Goal: Communication & Community: Answer question/provide support

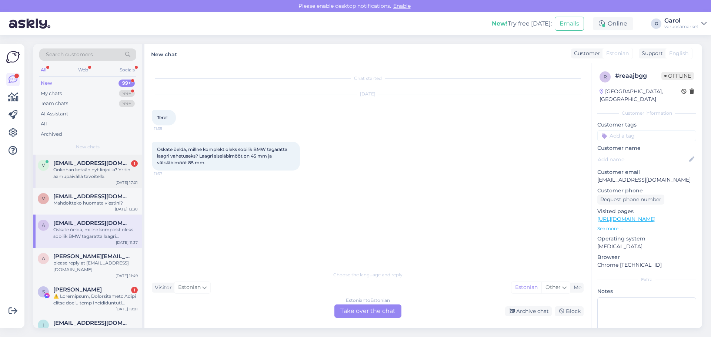
click at [83, 178] on div "Onkohan ketään nyt linjoilla? Yritin aamupäivällä tavoitella." at bounding box center [95, 173] width 84 height 13
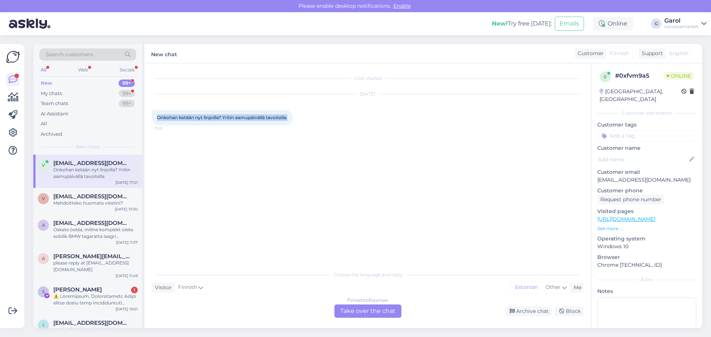
drag, startPoint x: 157, startPoint y: 119, endPoint x: 290, endPoint y: 116, distance: 132.6
click at [290, 116] on div "Onkohan ketään nyt linjoilla? Yritin aamupäivällä tavoitella. 17:01" at bounding box center [222, 118] width 141 height 16
copy span "Onkohan ketään nyt linjoilla? Yritin aamupäivällä tavoitella."
click at [88, 206] on div "Mahdoitteko huomata viestini?" at bounding box center [95, 203] width 84 height 7
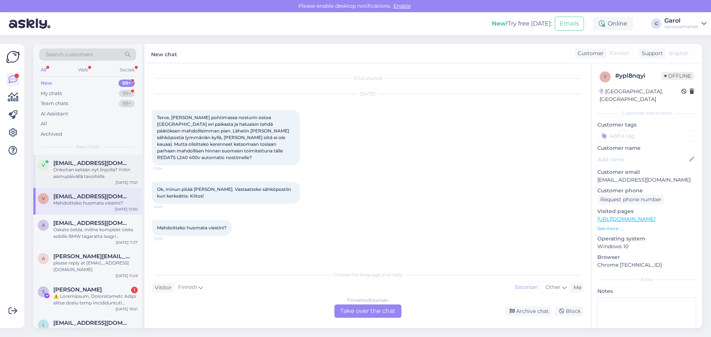
click at [80, 172] on div "Onkohan ketään nyt linjoilla? Yritin aamupäivällä tavoitella." at bounding box center [95, 173] width 84 height 13
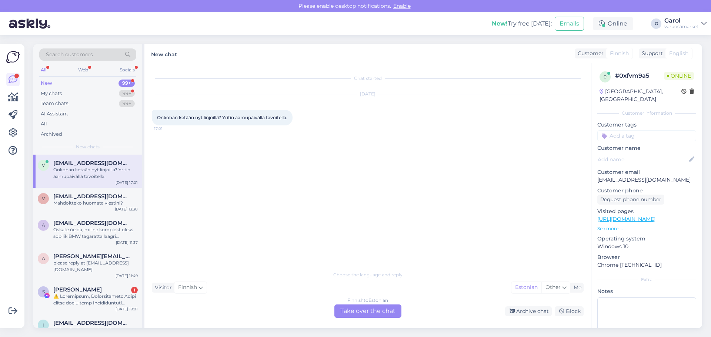
click at [362, 314] on div "Finnish to Estonian Take over the chat" at bounding box center [367, 311] width 67 height 13
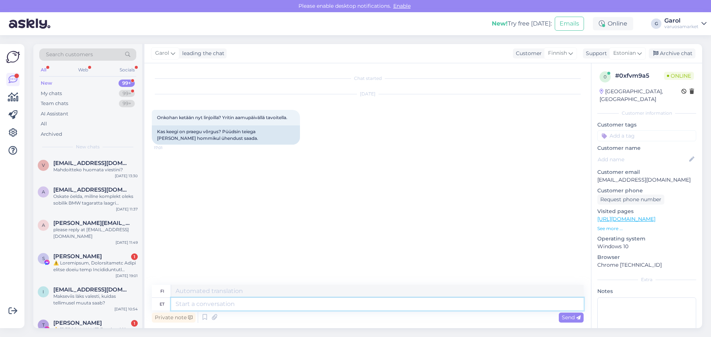
click at [221, 306] on textarea at bounding box center [377, 304] width 413 height 13
type textarea "Tere,"
type textarea "Hei,"
type textarea "Tere, kas"
type textarea "Hei, on"
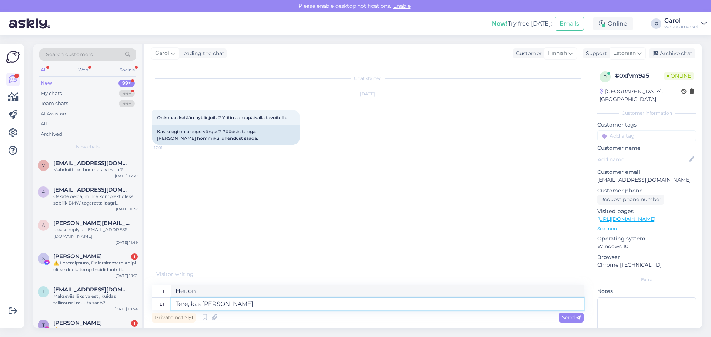
type textarea "Tere, kas [PERSON_NAME]"
type textarea "[PERSON_NAME], onko sinulla sähköpostiosoitetta?"
type textarea "Tere, kas [PERSON_NAME]"
type textarea "Hei, voisinko saada sen sähköpostitse?"
type textarea "Tere, kas [PERSON_NAME] ei su"
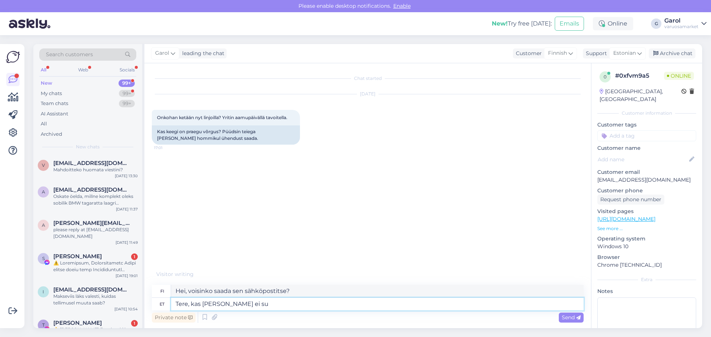
type textarea "Hei, voinko saada sen sähköpostitse?"
type textarea "Tere, kas [PERSON_NAME] ei suhelnud ke"
type textarea "Hei, oletteko kommunikoineet sähköpostitse?"
type textarea "Tere, kas [PERSON_NAME] ei suhelnud keegi te"
type textarea "Hei, onko kukaan ollut yhteydessä sähköpostin välityksellä?"
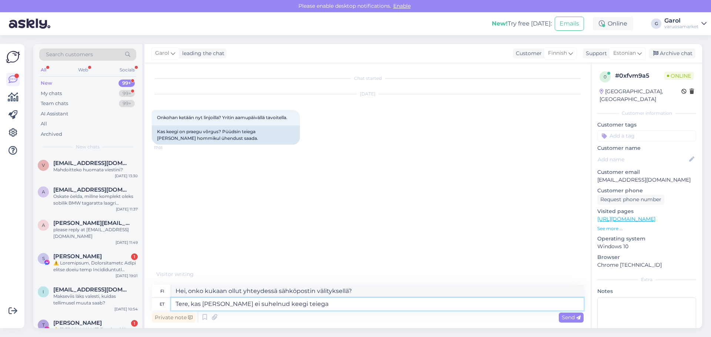
type textarea "Tere, kas [PERSON_NAME] ei suhelnud keegi teiega?"
type textarea "Hei, eikö kukaan ottanut sinuun yhteyttä sähköpostitse?"
type textarea "Tere, kas [PERSON_NAME] ei suhelnud keegi teiega?"
click at [566, 316] on span "Send" at bounding box center [571, 317] width 19 height 7
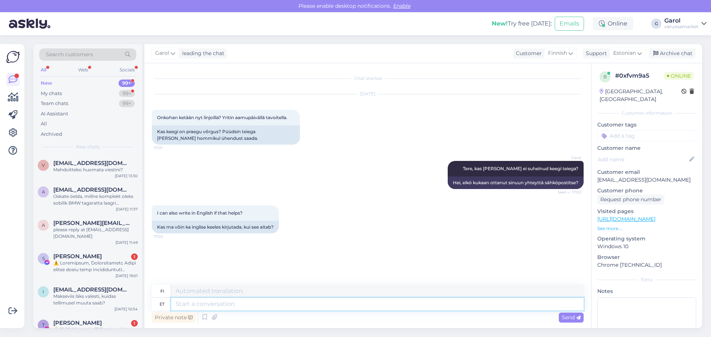
click at [276, 304] on textarea at bounding box center [377, 304] width 413 height 13
type textarea "Inglise k"
type textarea "englanti"
type textarea "Inglise keeles"
type textarea "Englanniksi"
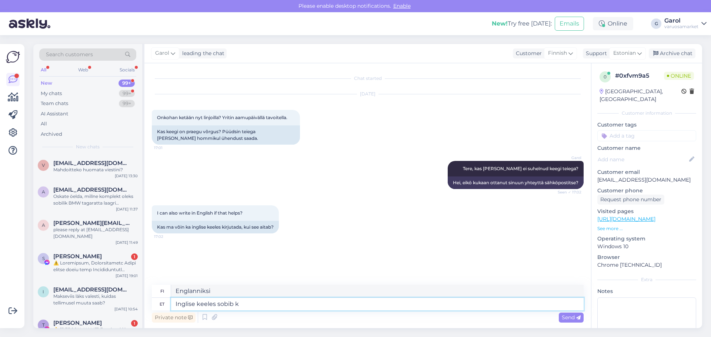
type textarea "Inglise keeles sobib ka"
type textarea "Englanniksi se sopii"
type textarea "Inglise keeles sobib ka."
type textarea "Se sopii myös englanniksi."
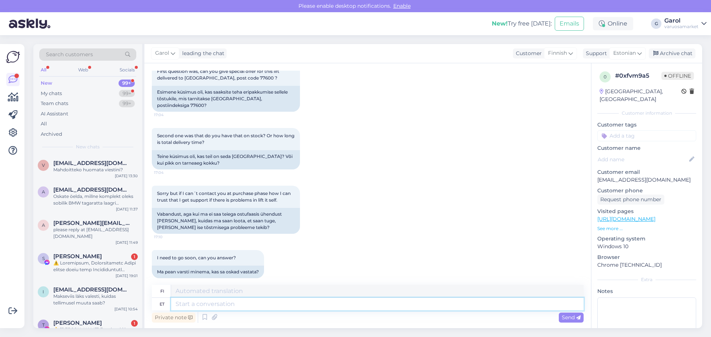
scroll to position [334, 0]
click at [312, 302] on textarea at bounding box center [377, 304] width 413 height 13
type textarea "Sorry f"
type textarea "Anteeksi"
type textarea "Sorry for delayed re"
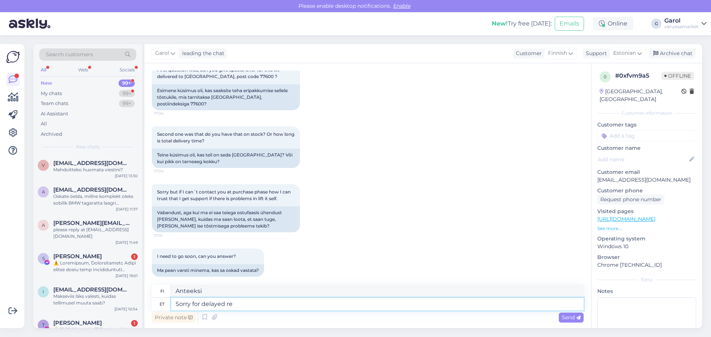
type textarea "Pahoittelen viivästystä."
type textarea "Sorry for delayed reply."
type textarea "Pahoittelen viivästynyttä vastausta."
type textarea "Sorry for delayed reply. T"
type textarea "Pahoittelut viivästyneestä vastauksesta. T."
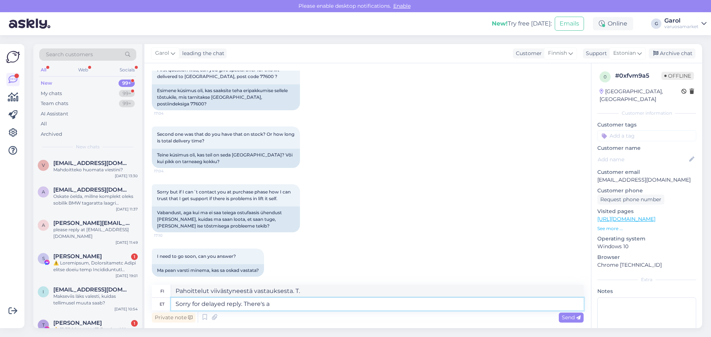
type textarea "Sorry for delayed reply. There's a"
type textarea "Pahoittelut viivästyneestä vastauksesta. On olemassa"
type textarea "Sorry for delayed reply. There's a person"
type textarea "Pahoittelut viivästyneestä vastauksesta. On yksi henkilö."
type textarea "Sorry for delayed reply. There's a person who"
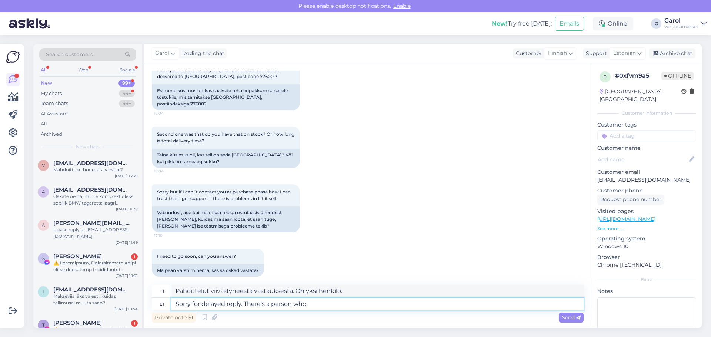
type textarea "Pahoittelut viivästyneestä vastauksesta. On olemassa henkilö, joka"
type textarea "Sorry for delayed reply. There's a person who already"
type textarea "Pahoittelut viivästyneestä vastauksesta. Yksi henkilö on jo paikalla."
type textarea "Sorry for delayed reply, had. There's a person who already"
type textarea "Anteeksi viivästynyt vastaus, haha. Yksi henkilö on jo paikalla."
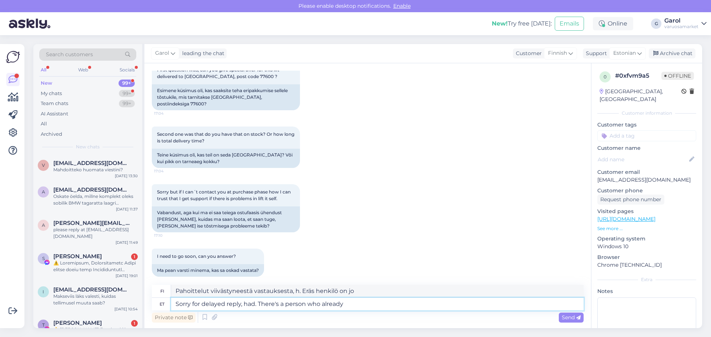
type textarea "Sorry for delayed reply, had . There's a person who already"
type textarea "Pahoittelut viivästyneestä vastauksesta. On olemassa henkilö, [PERSON_NAME]..."
type textarea "Sorry for delayed reply, had a. There's a person who already"
type textarea "Anteeksi viivästynyt vastaus, minulla oli. On henkilö, [PERSON_NAME]"
type textarea "Sorry for delayed reply, had an u. There's a person who already"
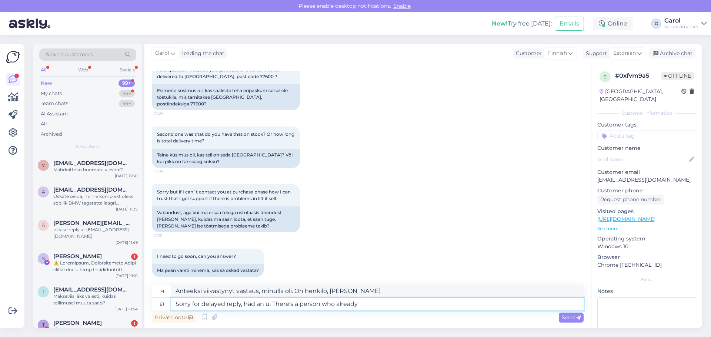
type textarea "Pahoittelen viivästynyttä vastausta, minulla oli. On henkilö, [PERSON_NAME]"
type textarea "Sorry for delayed reply, had an ur. There's a person who already"
type textarea "Anteeksi viivästynyt vastaus, minulla oli ur. On henkilö, [PERSON_NAME]"
type textarea "Sorry for delayed reply, had an urgen. There's a person who already"
type textarea "Anteeksi viivästynyt vastaus, minulla oli kiire. Eräs henkilö on jo paikalla."
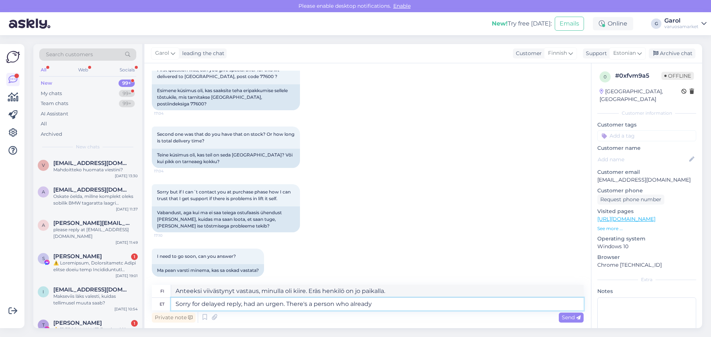
type textarea "Sorry for delayed reply, had an urgenc. There's a person who already"
type textarea "Anteeksi viivästynyt vastaus, minulla oli kiire. [PERSON_NAME], [PERSON_NAME]..."
type textarea "Sorry for delayed reply, had an urgency. There's a person who already"
type textarea "Pahoittelut viivästyneestä vastauksesta, minulla oli kiire. Joku on jo paikalla."
type textarea "Sorry for delayed reply, had an urgency. There's a person who already"
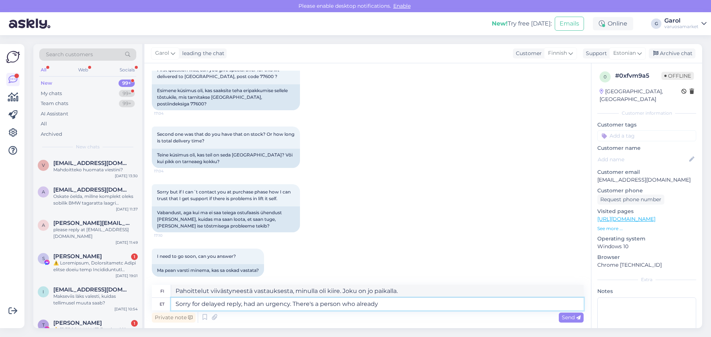
click at [394, 302] on textarea "Sorry for delayed reply, had an urgency. There's a person who already" at bounding box center [377, 304] width 413 height 13
click at [567, 55] on div "Finnish" at bounding box center [560, 53] width 33 height 12
click at [559, 67] on input at bounding box center [545, 69] width 70 height 11
type input "eng"
click at [547, 82] on link "English" at bounding box center [544, 86] width 81 height 12
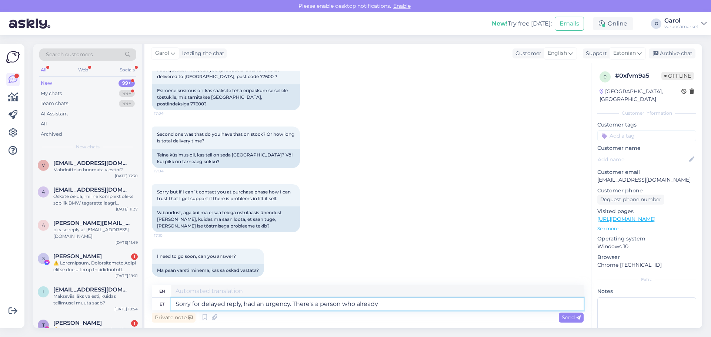
click at [400, 301] on textarea "Sorry for delayed reply, had an urgency. There's a person who already" at bounding box center [377, 304] width 413 height 13
type textarea "Sorry for delayed reply, had an urgency. There's a person who already"
type textarea "Sorry for delayed reply, had an urgency. There's a person who already started l"
type textarea "Sorry for delayed reply, had an urgency. There's a person who already started"
type textarea "Sorry for delayed reply, had an urgency. There's a person who already started t…"
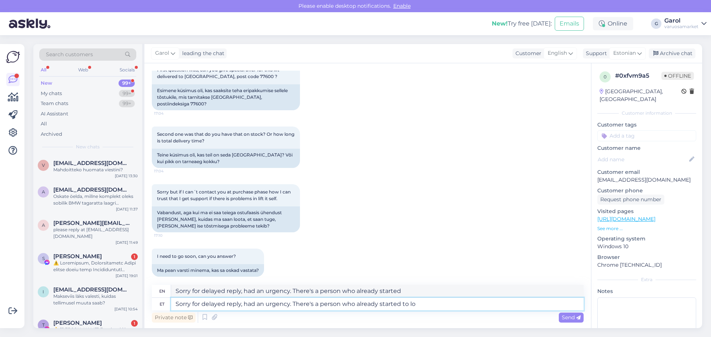
type textarea "Sorry for delayed reply, had an urgency. There's a person who already started to"
type textarea "Sorry for delayed reply, had an urgency. There's a person who already started t…"
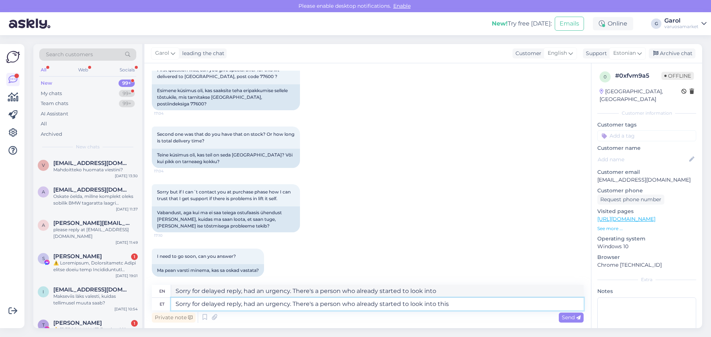
type textarea "Sorry for delayed reply, had an urgency. There's a person who already started t…"
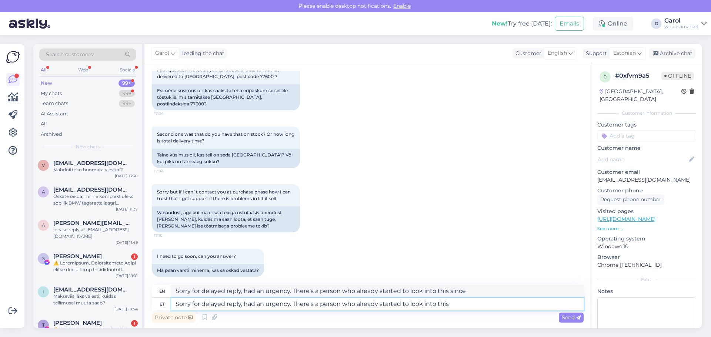
type textarea "Sorry for delayed reply, had an urgency. There's a person who already started t…"
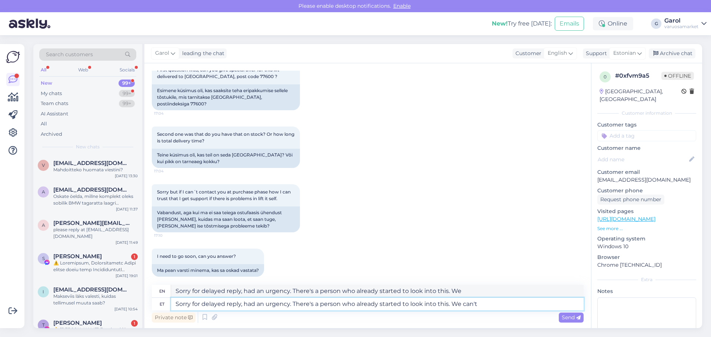
type textarea "Sorry for delayed reply, had an urgency. There's a person who already started t…"
type textarea "Sorry for delayed reply, had an urgency. There's a person who has already start…"
type textarea "Sorry for delayed reply, had an urgency. There's a person who already started t…"
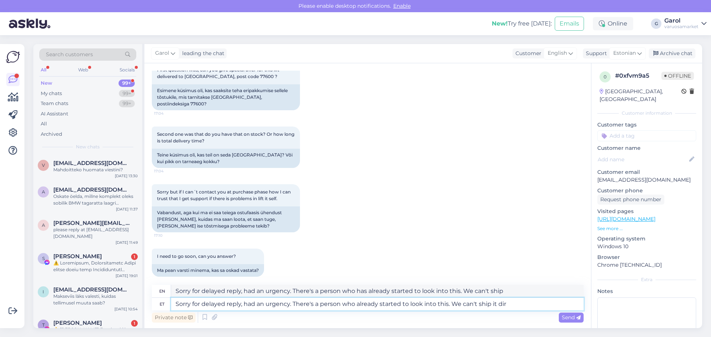
type textarea "Sorry for delayed reply, had an urgency. There's a person who already started t…"
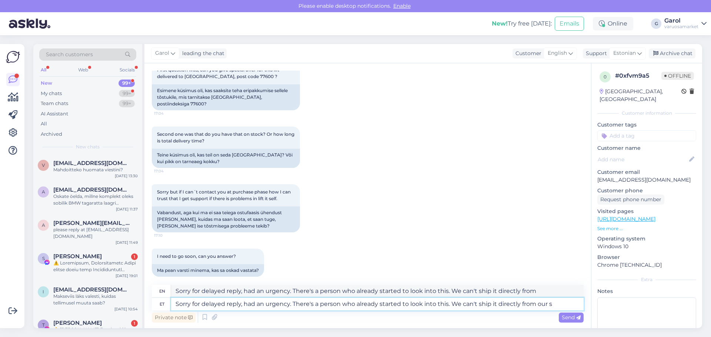
type textarea "Sorry for delayed reply, had an urgency. There's a person who already started t…"
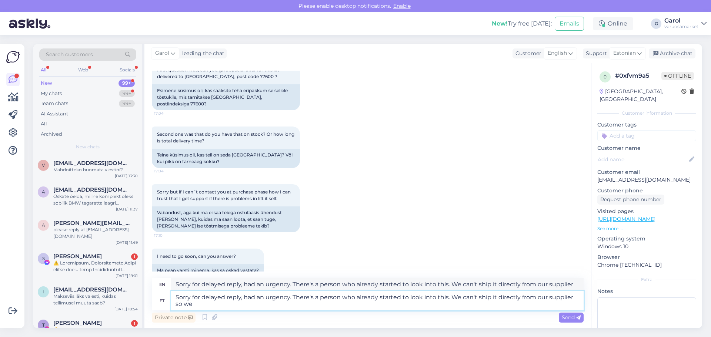
type textarea "Sorry for delayed reply, had an urgency. There's a person who already started t…"
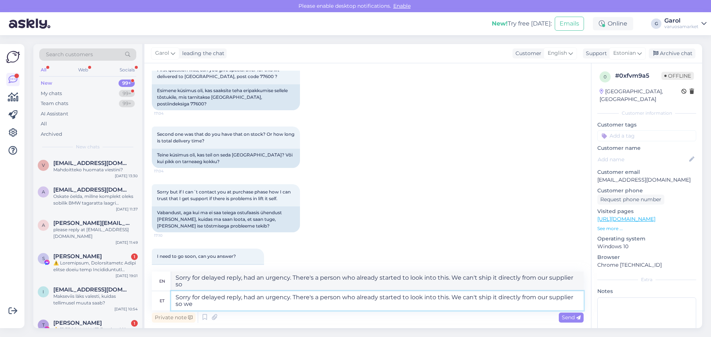
type textarea "Sorry for delayed reply, had an urgency. There's a person who already started t…"
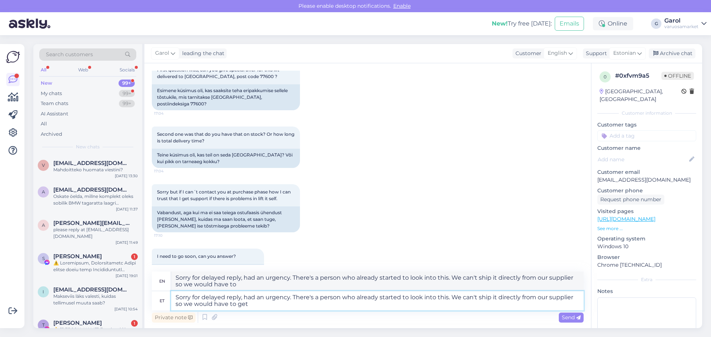
type textarea "Sorry for delayed reply, had an urgency. There's a person who already started t…"
type textarea "Sorry for delayed reply, had an urgency. There's a person who has already start…"
type textarea "Sorry for delayed reply, had an urgency. There's a person who already started t…"
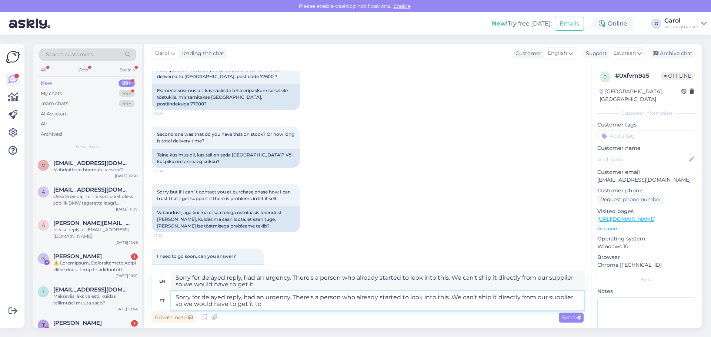
type textarea "Sorry for delayed reply, had an urgency. There's a person who already started t…"
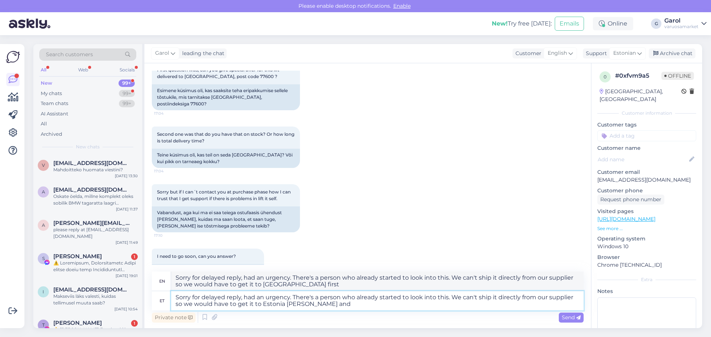
type textarea "Sorry for delayed reply, had an urgency. There's a person who already started t…"
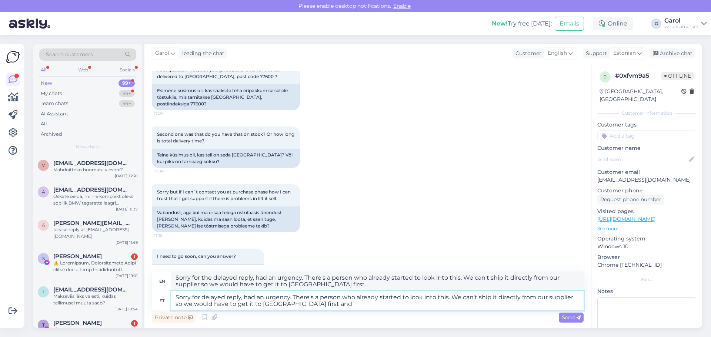
type textarea "Sorry for delayed reply, had an urgency. There's a person who already started t…"
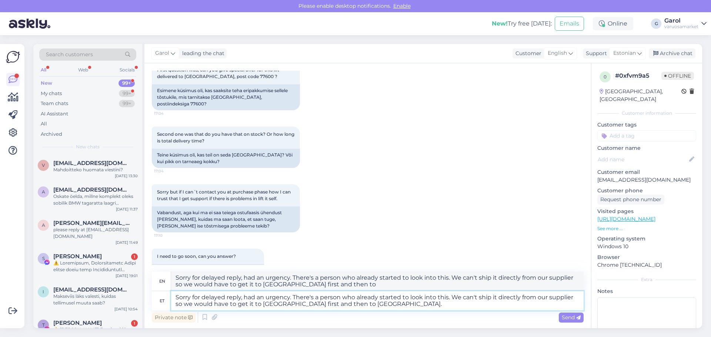
type textarea "Sorry for delayed reply, had an urgency. There's a person who already started t…"
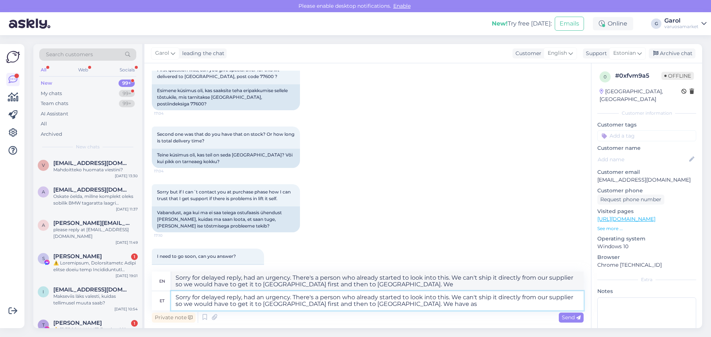
type textarea "Sorry for delayed reply, had an urgency. There's a person who already started t…"
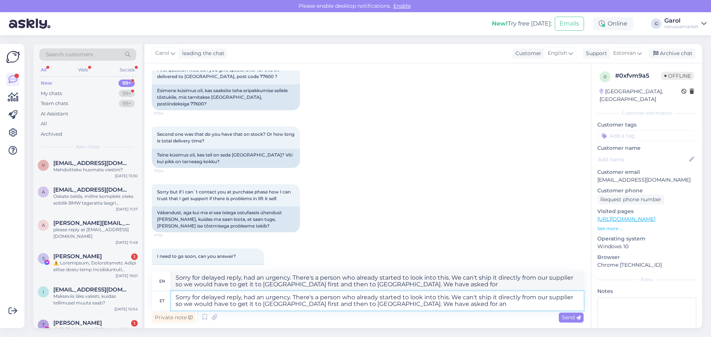
type textarea "Sorry for delayed reply, had an urgency. There's a person who already started t…"
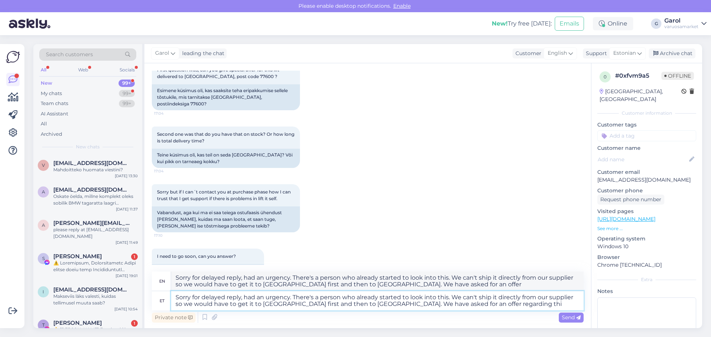
type textarea "Sorry for delayed reply, had an urgency. There's a person who already started t…"
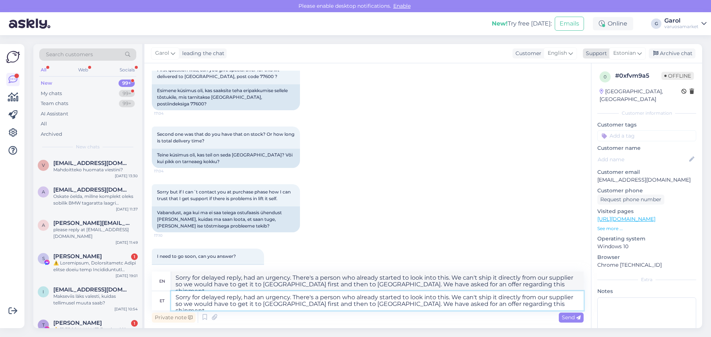
type textarea "Sorry for delayed reply, had an urgency. There's a person who already started t…"
click at [603, 52] on div "Support" at bounding box center [595, 54] width 24 height 8
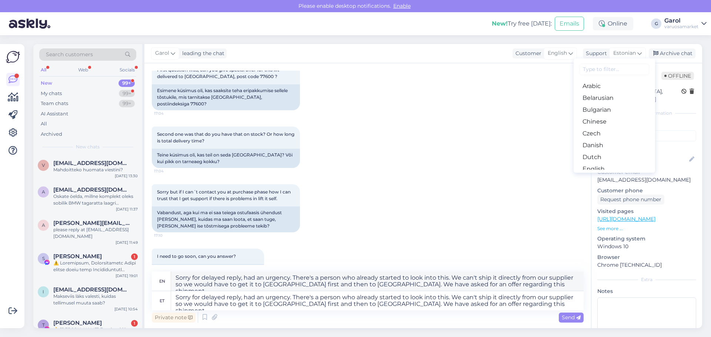
click at [597, 71] on input at bounding box center [615, 69] width 70 height 11
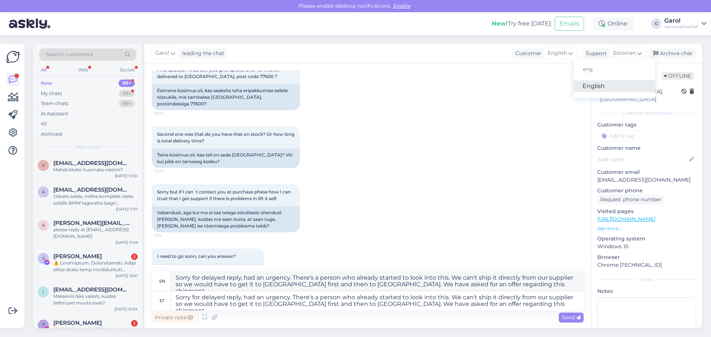
type input "eng"
click at [595, 83] on link "English" at bounding box center [614, 86] width 81 height 12
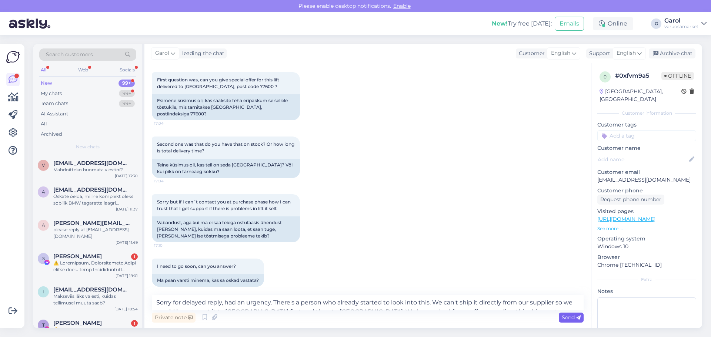
click at [565, 316] on span "Send" at bounding box center [571, 317] width 19 height 7
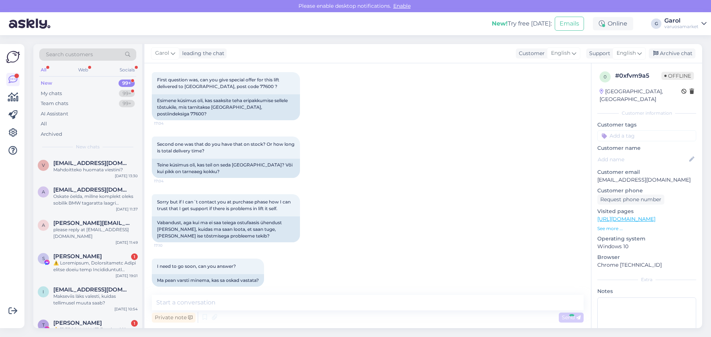
scroll to position [383, 0]
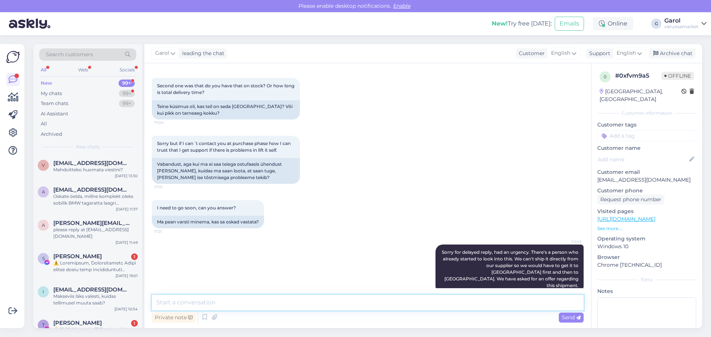
click at [454, 303] on textarea at bounding box center [368, 303] width 432 height 16
type textarea "We do not hold these in stock ourselves."
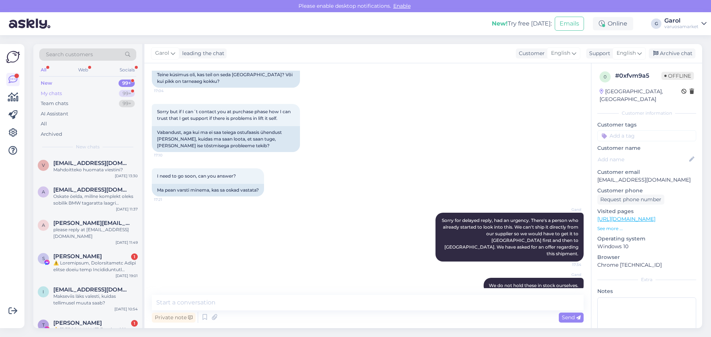
click at [101, 94] on div "My chats 99+" at bounding box center [87, 94] width 97 height 10
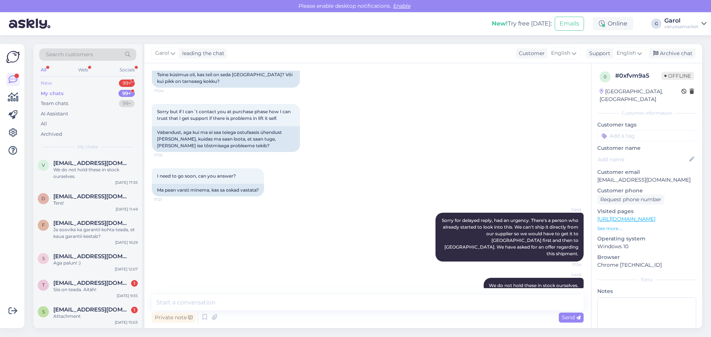
click at [103, 82] on div "New 99+" at bounding box center [87, 83] width 97 height 10
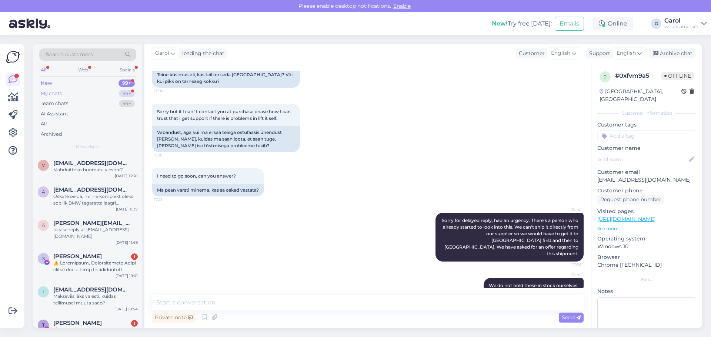
click at [111, 95] on div "My chats 99+" at bounding box center [87, 94] width 97 height 10
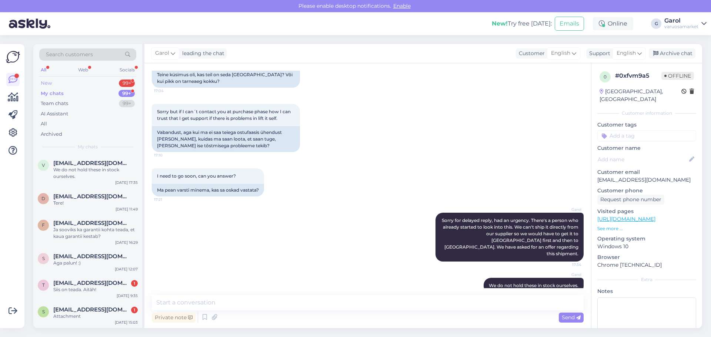
click at [103, 84] on div "New 99+" at bounding box center [87, 83] width 97 height 10
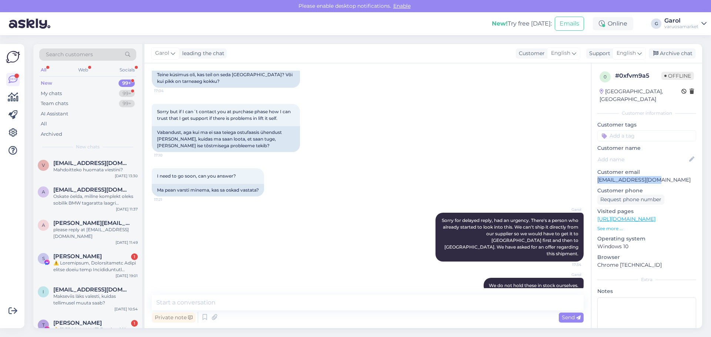
drag, startPoint x: 598, startPoint y: 172, endPoint x: 657, endPoint y: 174, distance: 59.7
click at [657, 176] on p "[EMAIL_ADDRESS][DOMAIN_NAME]" at bounding box center [646, 180] width 99 height 8
copy p "[EMAIL_ADDRESS][DOMAIN_NAME]"
click at [299, 303] on textarea at bounding box center [368, 303] width 432 height 16
click at [299, 302] on textarea at bounding box center [368, 303] width 432 height 16
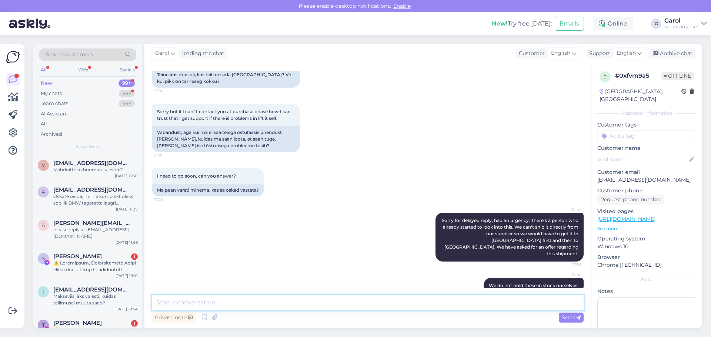
click at [298, 302] on textarea at bounding box center [368, 303] width 432 height 16
click at [464, 302] on textarea at bounding box center [368, 303] width 432 height 16
type textarea "We are waiting for shipment offer - we will reply to you on email once we get i…"
